Goal: Transaction & Acquisition: Download file/media

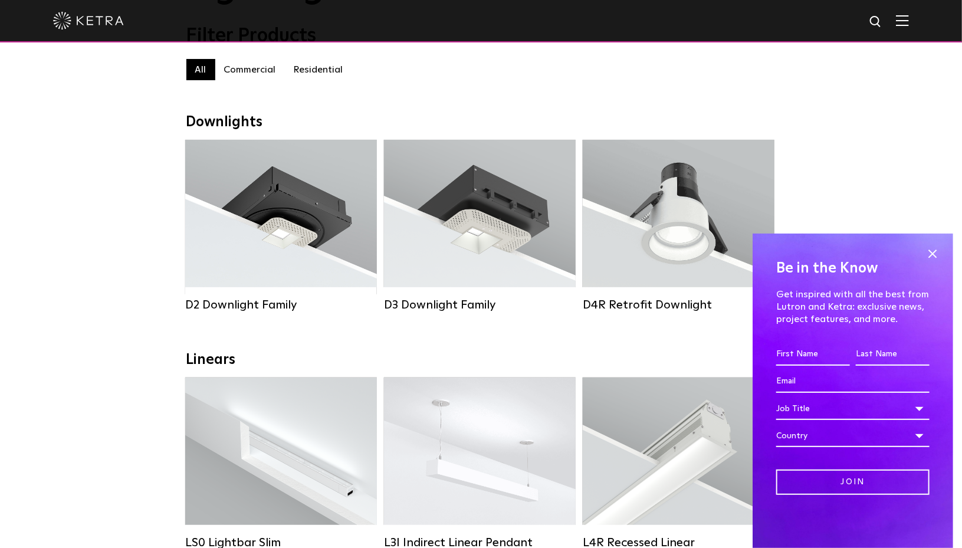
scroll to position [118, 0]
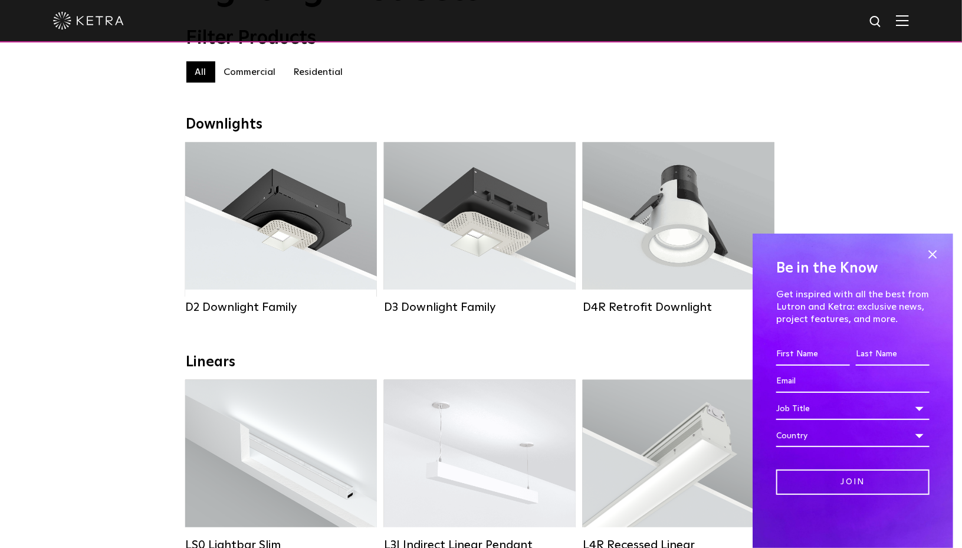
click at [933, 253] on span at bounding box center [933, 254] width 18 height 18
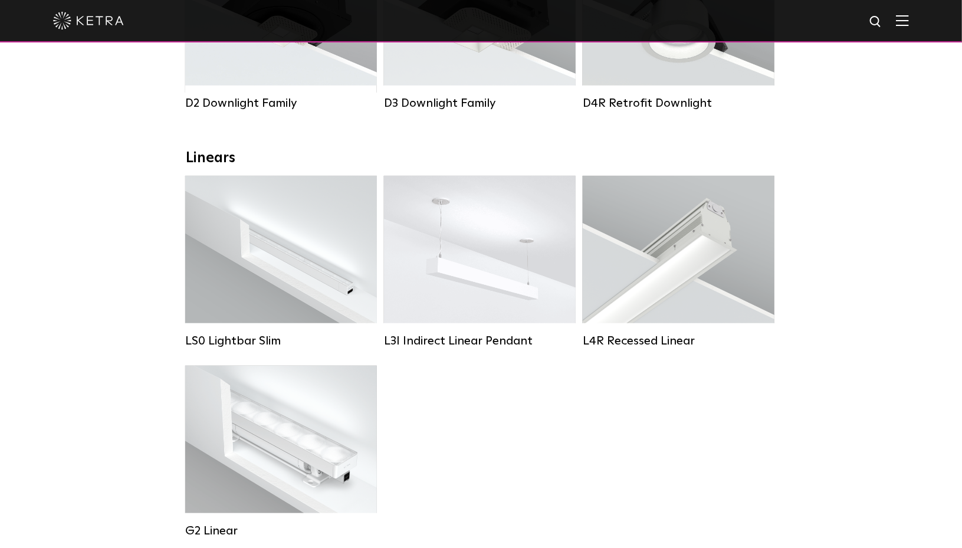
scroll to position [322, 0]
click at [280, 239] on strong "Lumen Output:" at bounding box center [262, 235] width 61 height 8
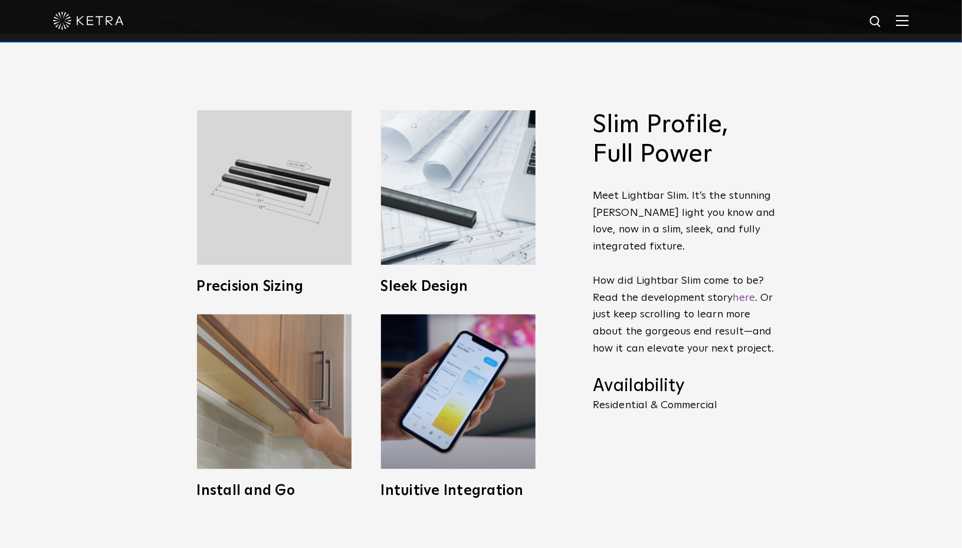
scroll to position [531, 0]
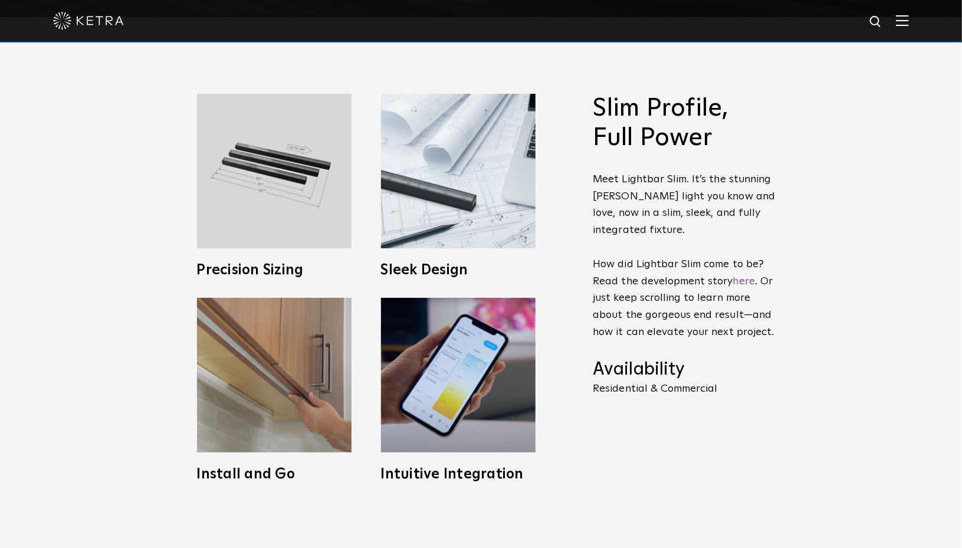
click at [301, 209] on img at bounding box center [274, 171] width 155 height 155
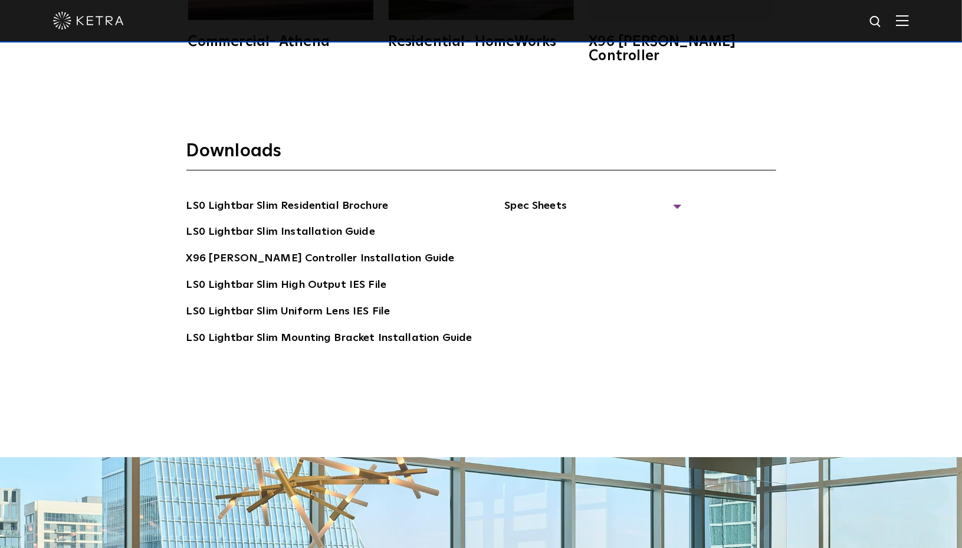
scroll to position [2325, 0]
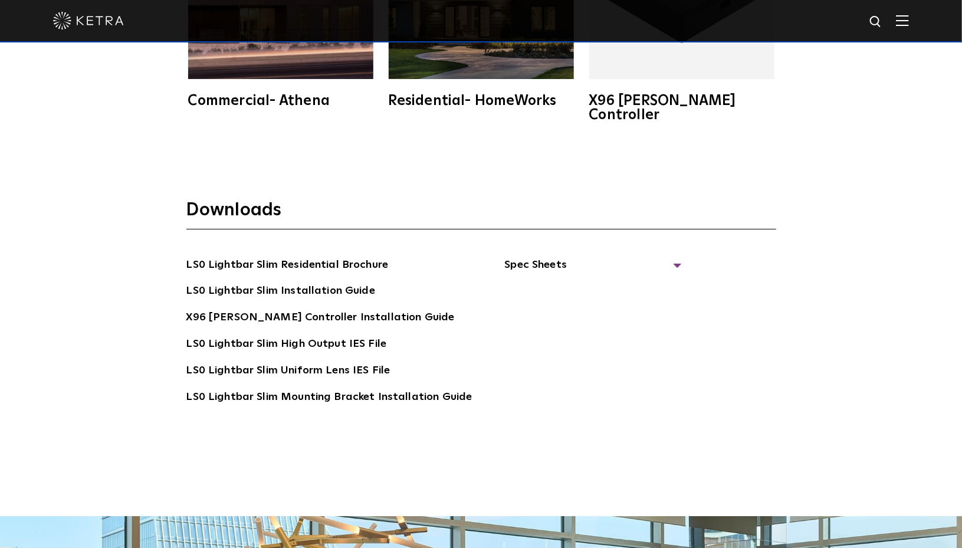
click at [593, 257] on span "Spec Sheets" at bounding box center [592, 270] width 177 height 26
click at [598, 282] on link "LS0 Lightbar Slim Spec Sheet" at bounding box center [595, 291] width 152 height 19
